Goal: Complete application form

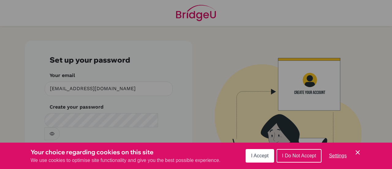
click at [356, 153] on icon "Cookie Control Close Icon" at bounding box center [357, 151] width 7 height 7
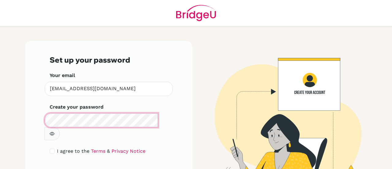
scroll to position [21, 0]
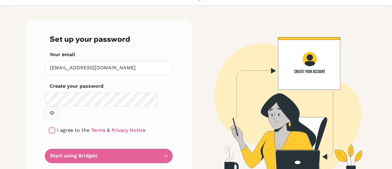
click at [50, 128] on input "checkbox" at bounding box center [52, 130] width 5 height 5
checkbox input "true"
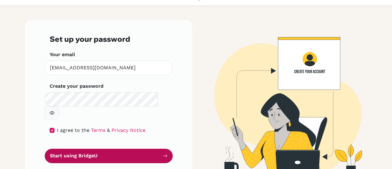
click at [89, 148] on button "Start using BridgeU" at bounding box center [109, 155] width 128 height 14
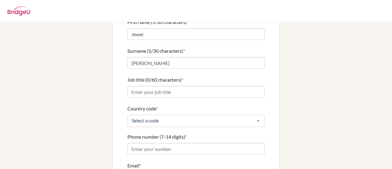
scroll to position [69, 0]
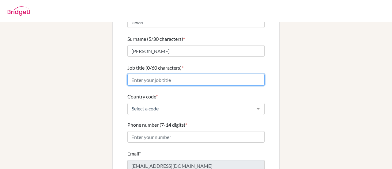
click at [184, 74] on input "Job title (0/60 characters) *" at bounding box center [195, 80] width 137 height 12
type input "High School Science Teacher"
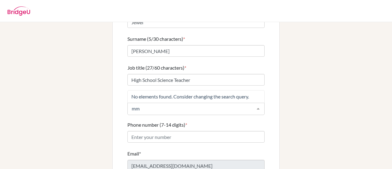
type input "m"
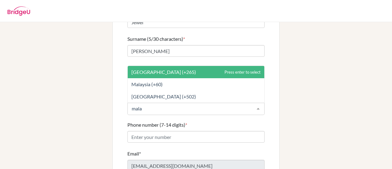
type input "malay"
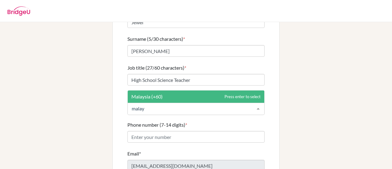
click at [171, 92] on span "Malaysia (+60)" at bounding box center [196, 96] width 137 height 12
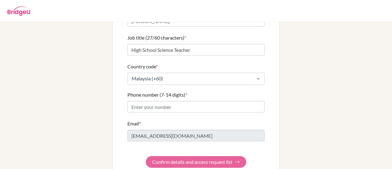
scroll to position [99, 0]
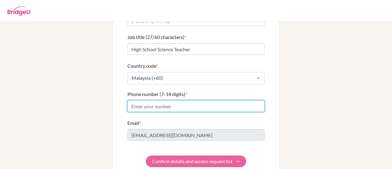
click at [161, 100] on input "Phone number (7-14 digits) *" at bounding box center [195, 106] width 137 height 12
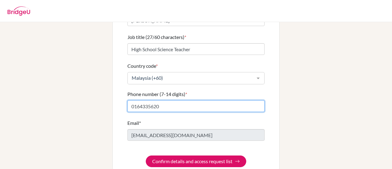
scroll to position [104, 0]
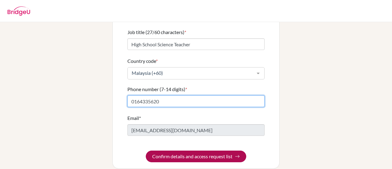
type input "0164335620"
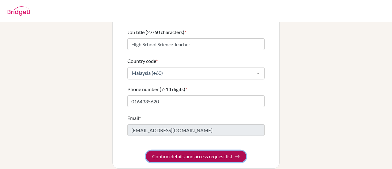
click at [192, 150] on button "Confirm details and access request list" at bounding box center [196, 156] width 100 height 12
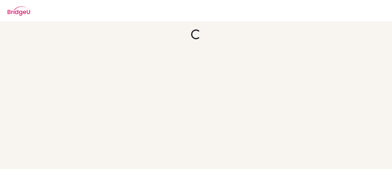
scroll to position [0, 0]
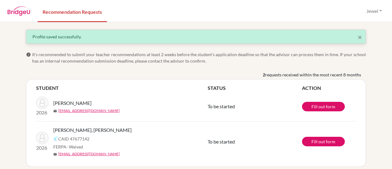
scroll to position [5, 0]
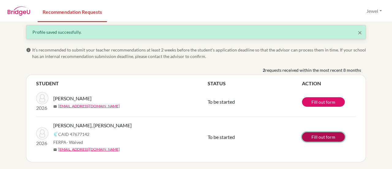
click at [322, 134] on link "Fill out form" at bounding box center [323, 136] width 43 height 9
